Goal: Transaction & Acquisition: Purchase product/service

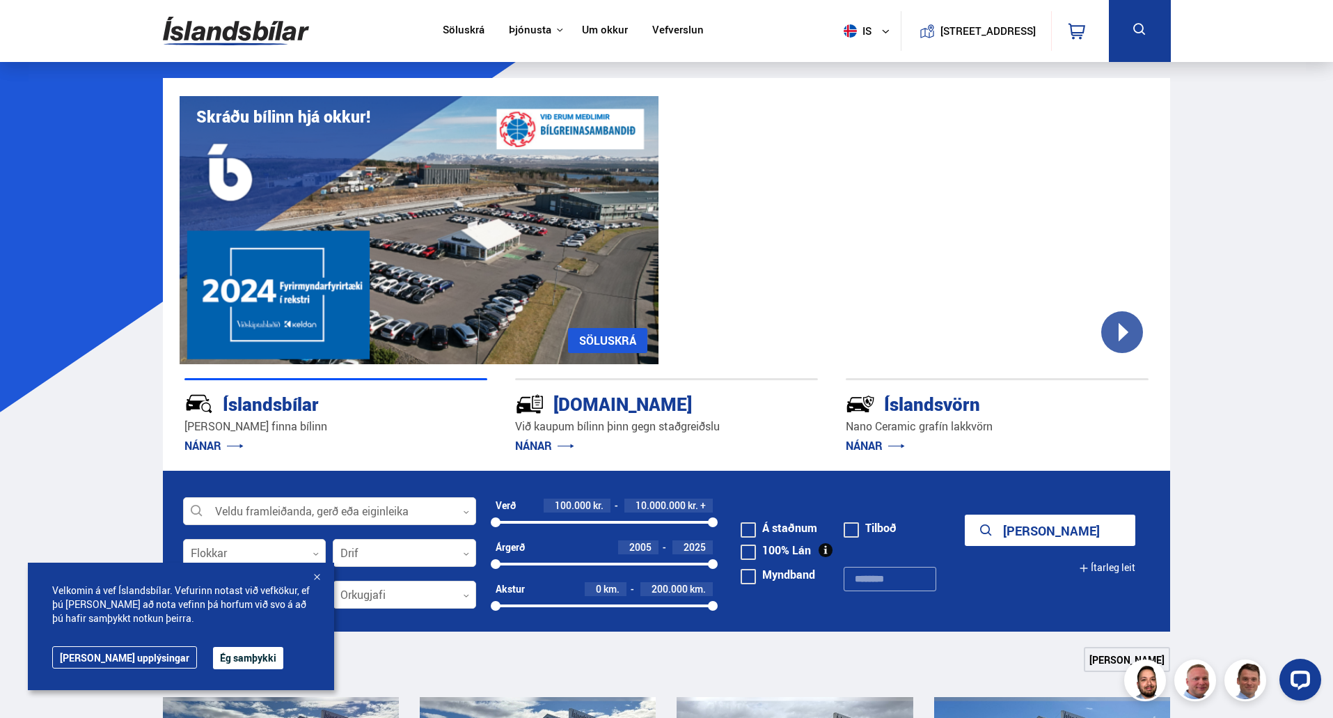
click at [213, 654] on button "Ég samþykki" at bounding box center [248, 658] width 70 height 22
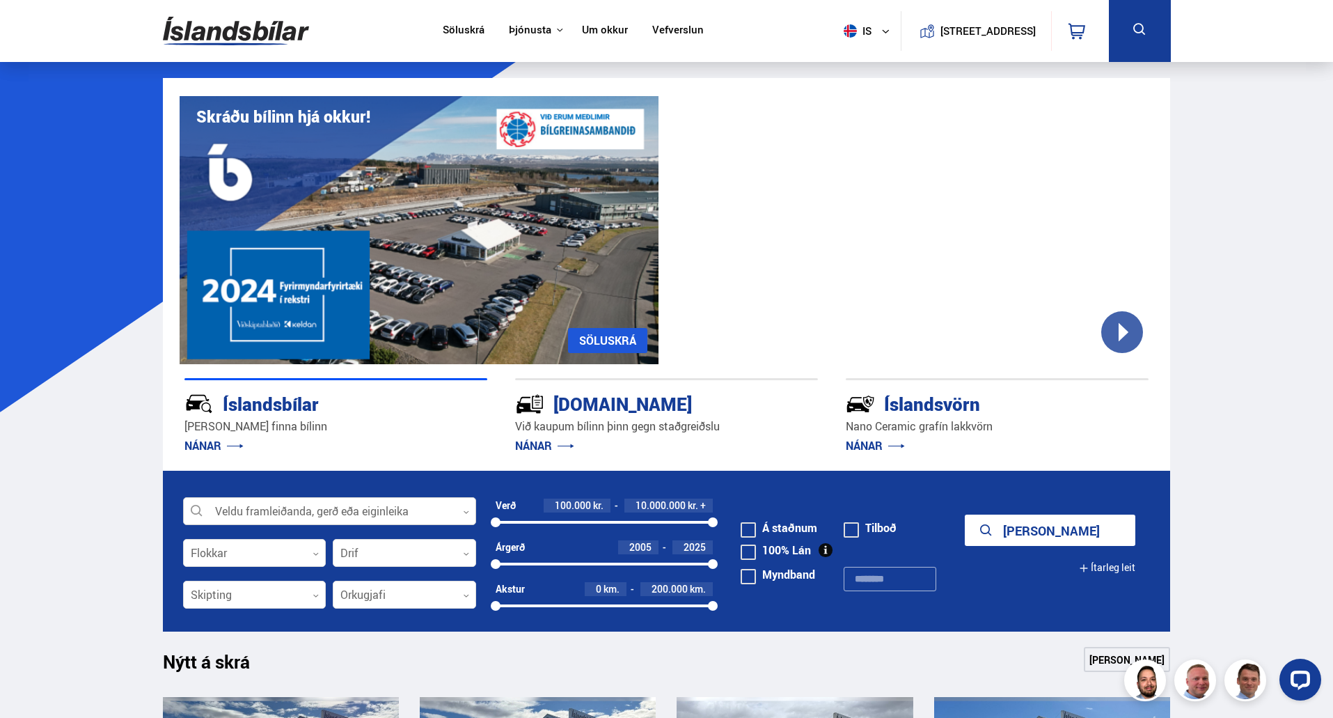
click at [323, 514] on div at bounding box center [329, 512] width 293 height 28
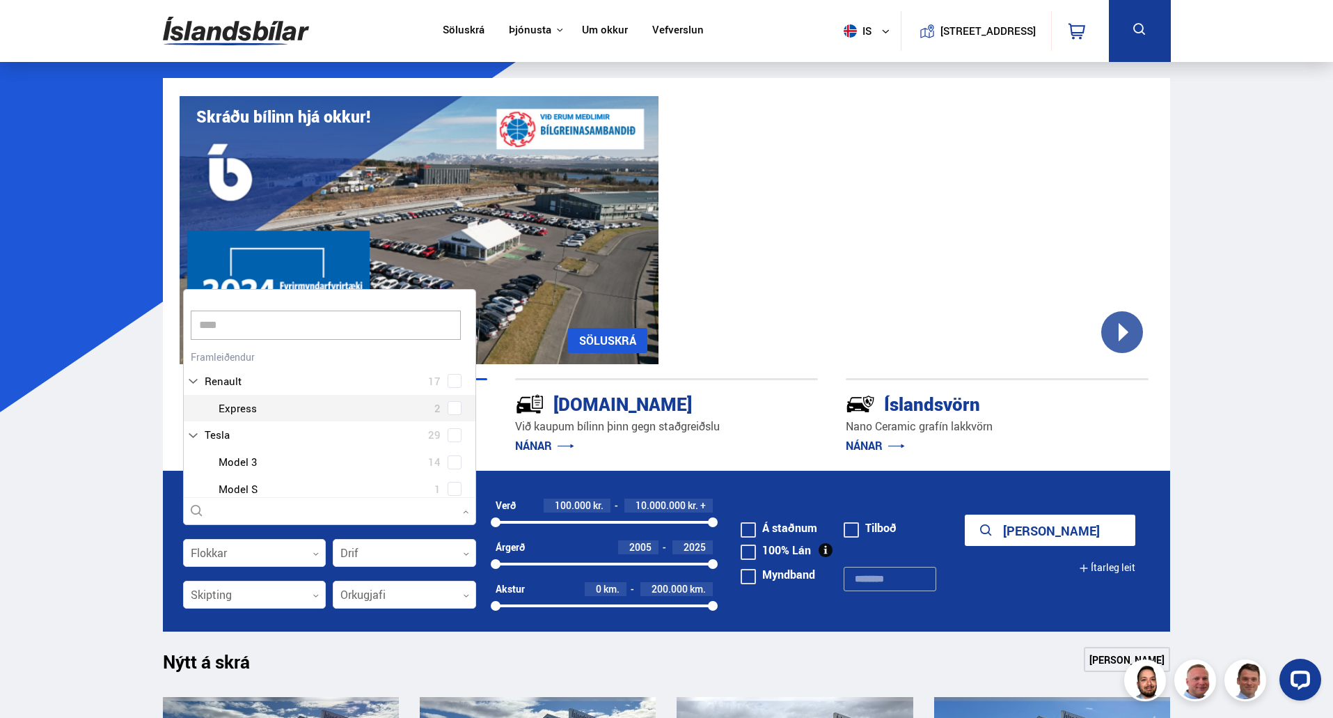
type input "*****"
click at [366, 492] on div at bounding box center [343, 489] width 257 height 20
click at [459, 491] on div at bounding box center [343, 489] width 257 height 20
click at [450, 493] on div "Tesla Model 3 14 Tesla Model S 1 Tesla Model X 5 Tesla Model Y 9" at bounding box center [330, 449] width 292 height 108
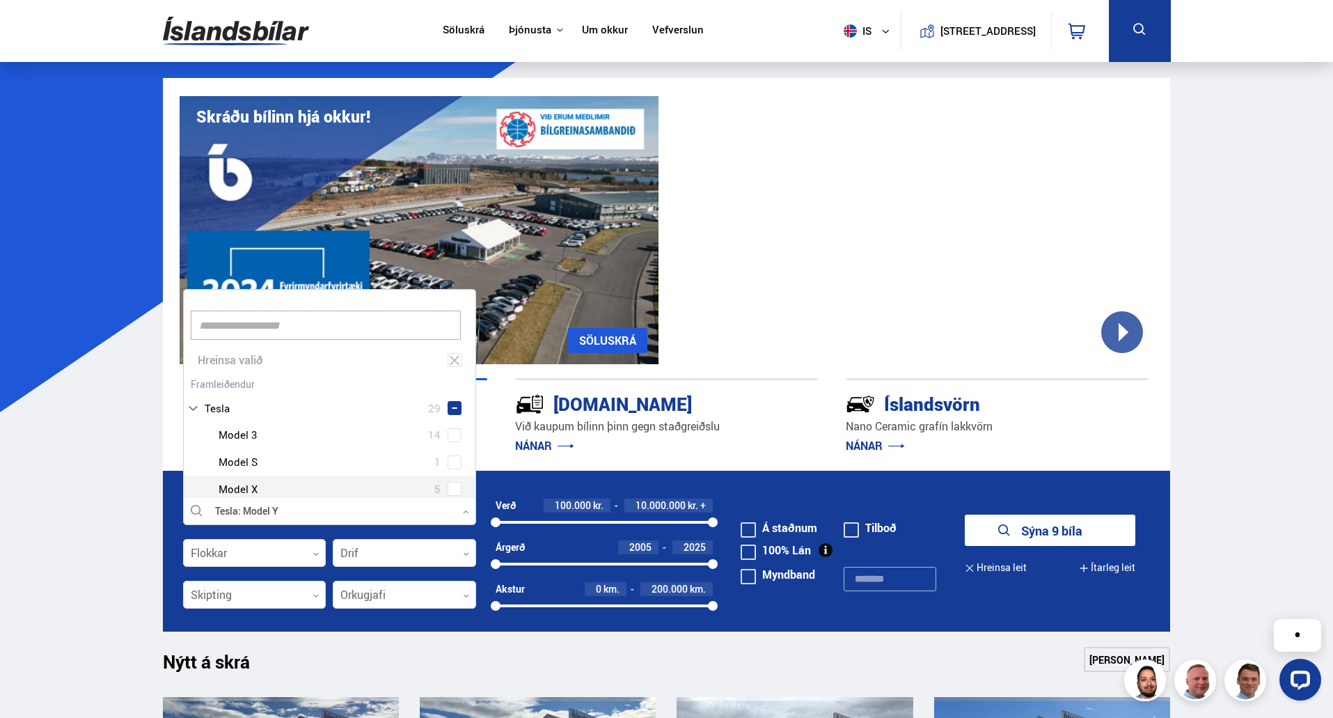
click at [1046, 536] on button "Sýna 9 bíla" at bounding box center [1050, 529] width 171 height 31
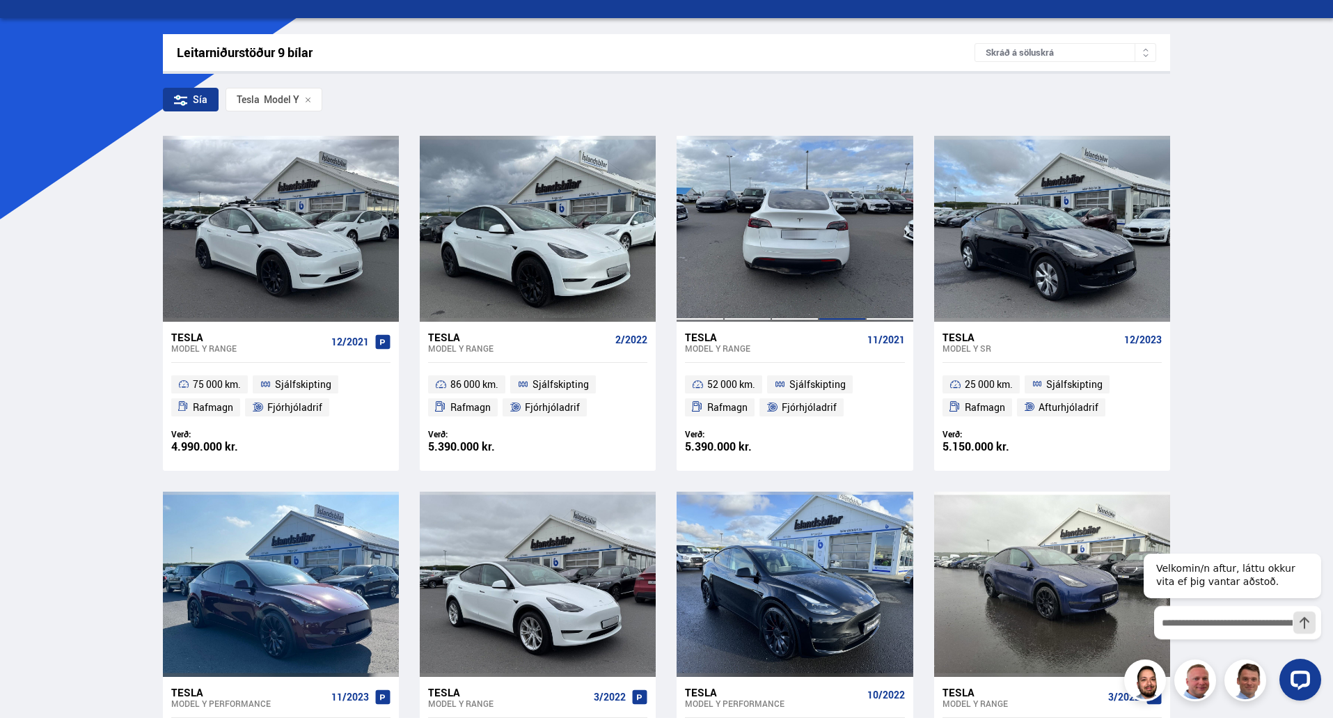
scroll to position [209, 0]
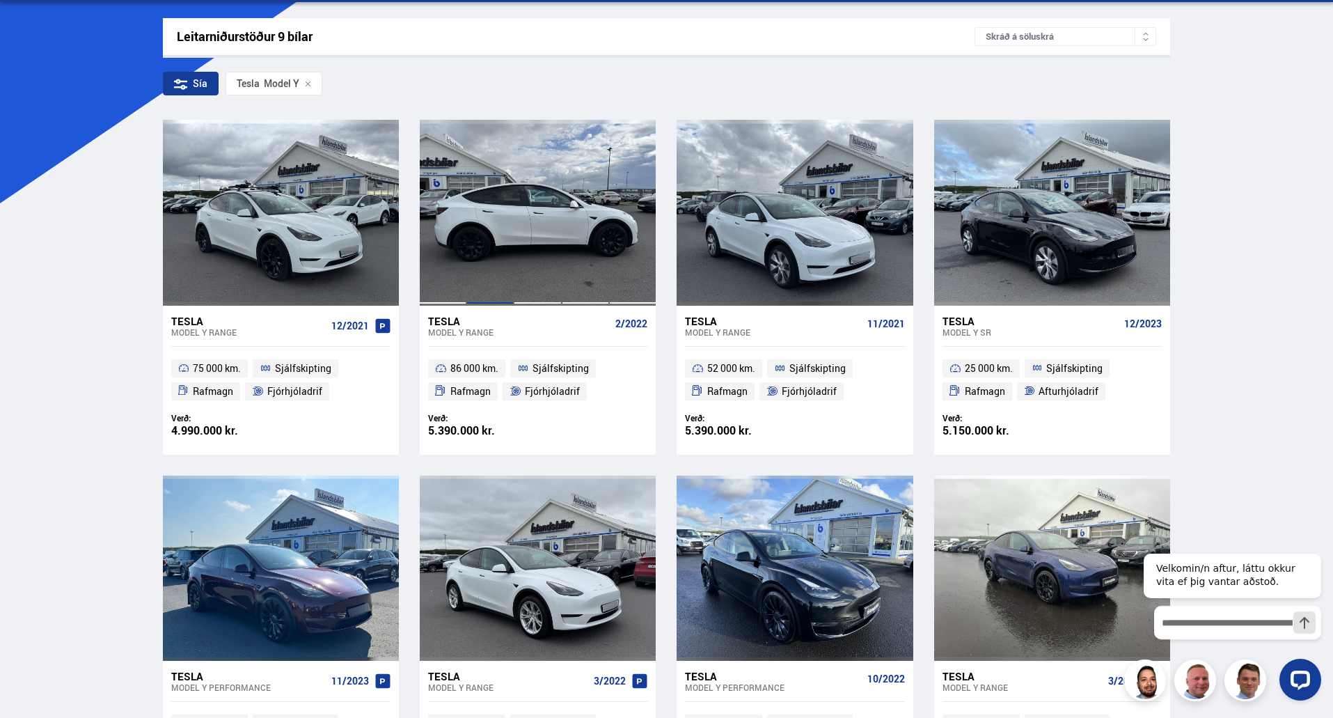
drag, startPoint x: 326, startPoint y: 244, endPoint x: 573, endPoint y: 262, distance: 247.1
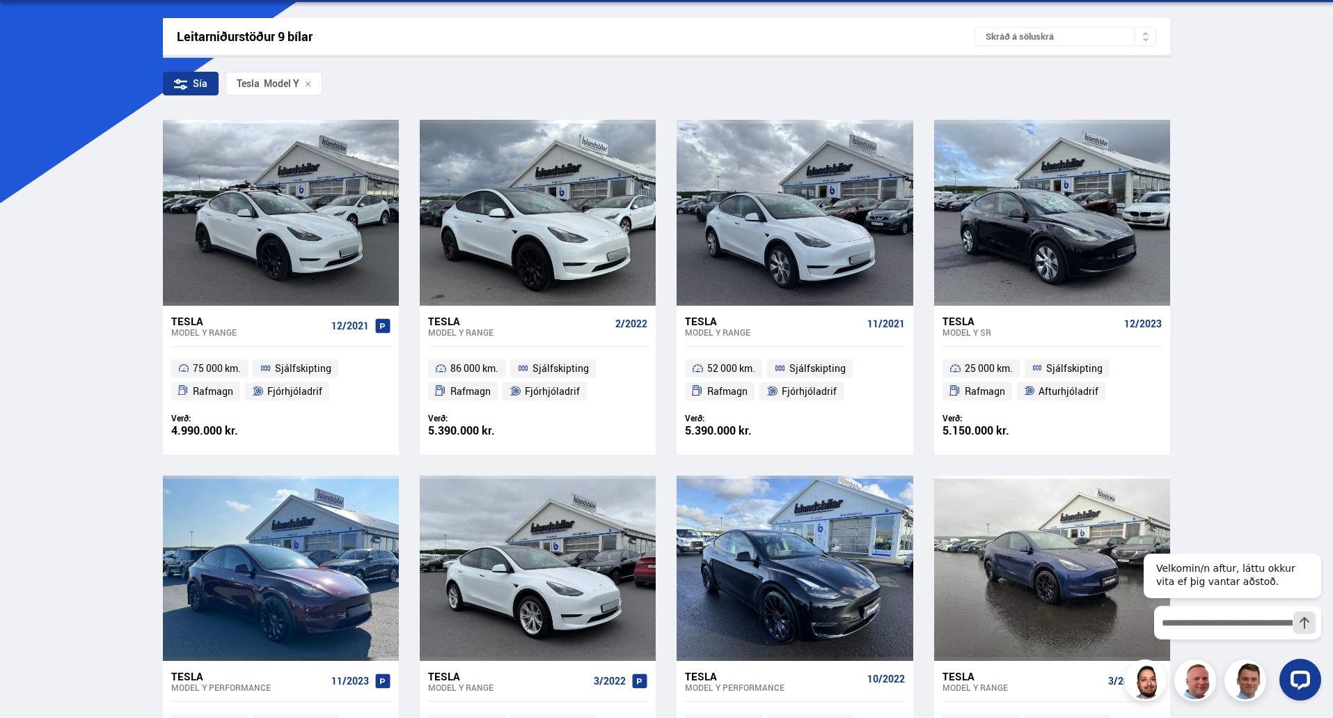
drag, startPoint x: 573, startPoint y: 262, endPoint x: 792, endPoint y: 69, distance: 292.5
click at [792, 69] on div "Leitarniðurstöður 9 bílar Skráð á söluskrá Sía Tesla Model Y Tesla Model Y RANG…" at bounding box center [667, 591] width 1030 height 1146
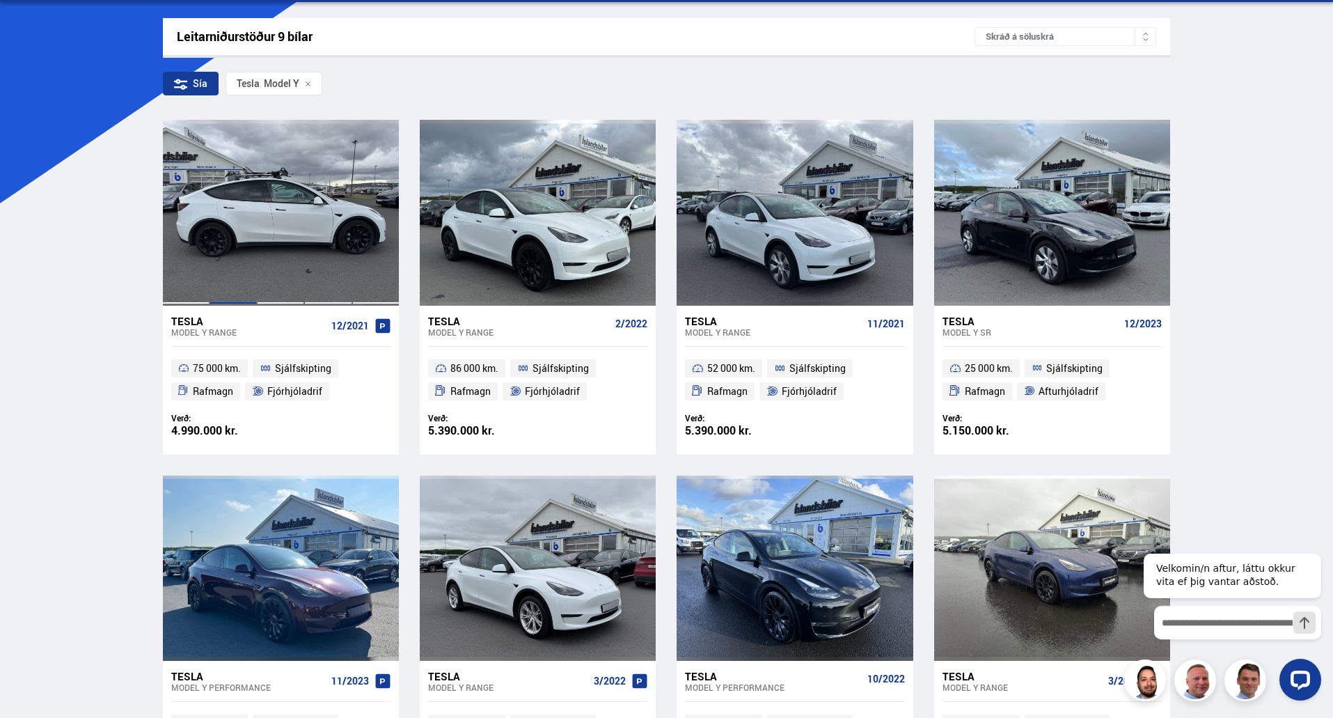
click at [212, 233] on div at bounding box center [233, 212] width 47 height 185
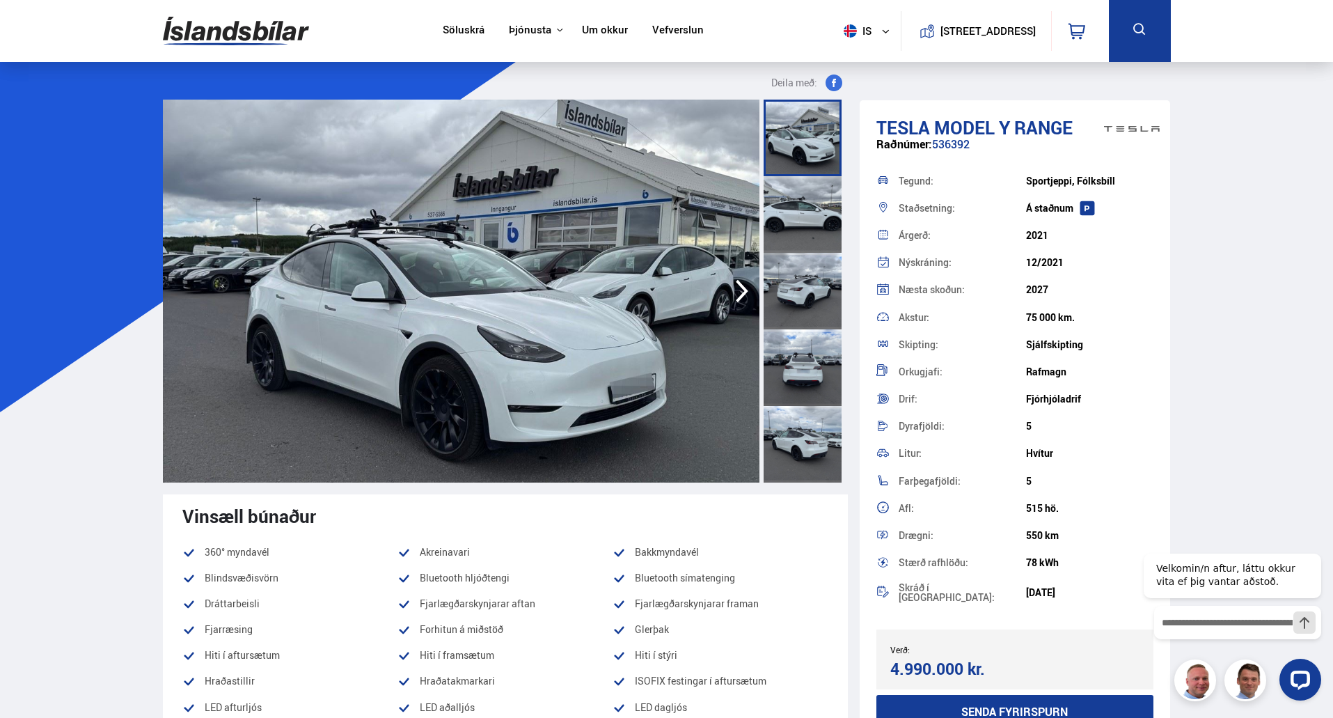
drag, startPoint x: 203, startPoint y: 236, endPoint x: 182, endPoint y: 249, distance: 24.7
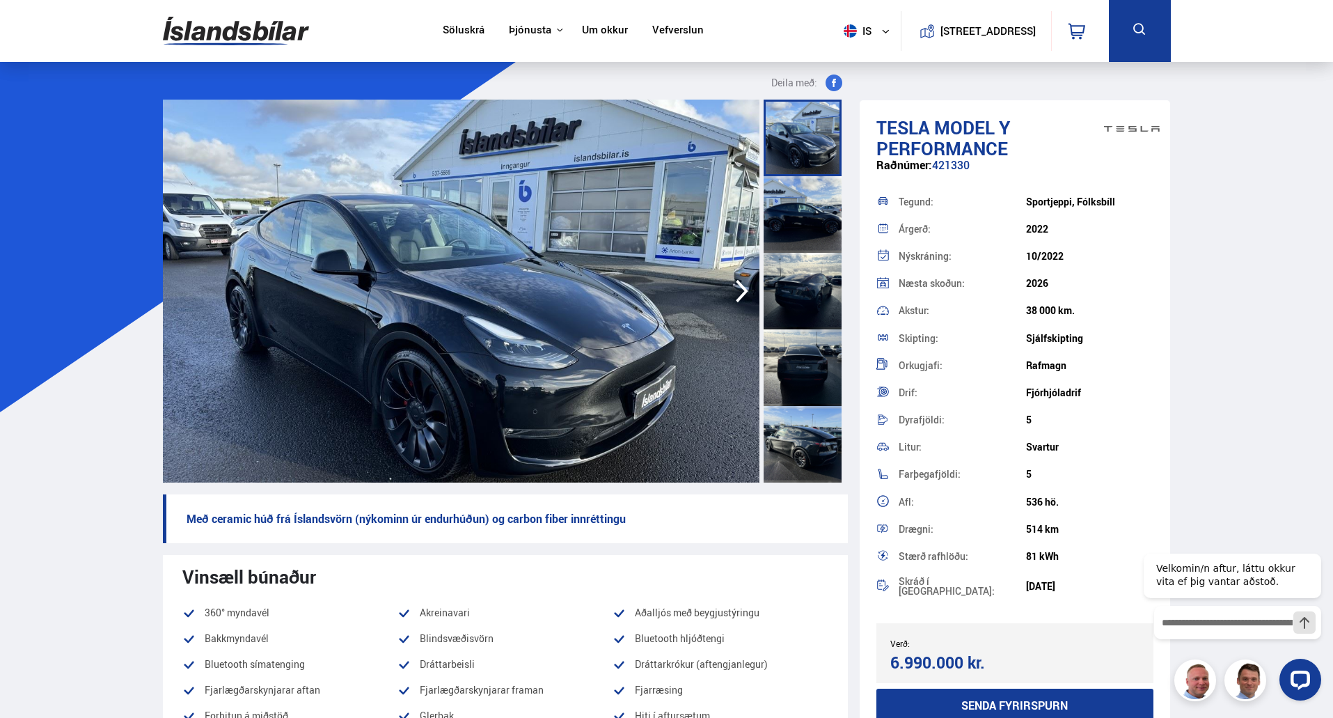
click at [629, 274] on img at bounding box center [461, 291] width 597 height 383
